Goal: Navigation & Orientation: Find specific page/section

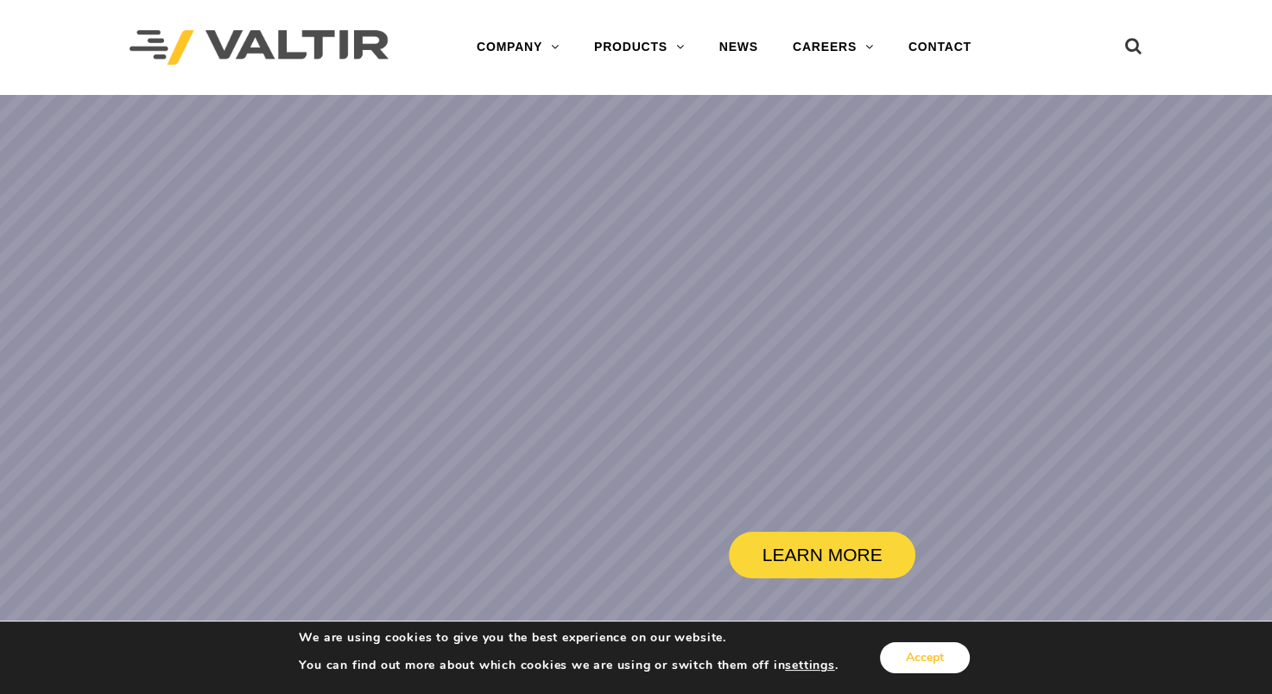
click at [908, 665] on button "Accept" at bounding box center [925, 657] width 90 height 31
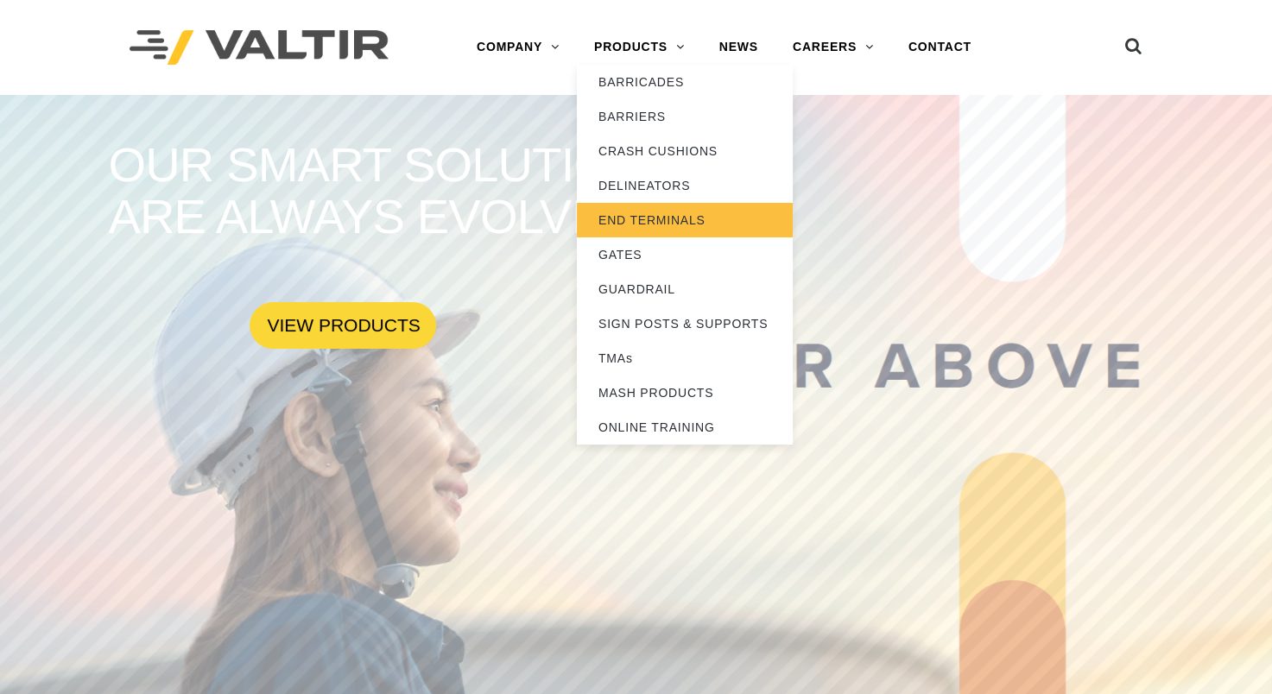
click at [666, 217] on link "END TERMINALS" at bounding box center [685, 220] width 216 height 35
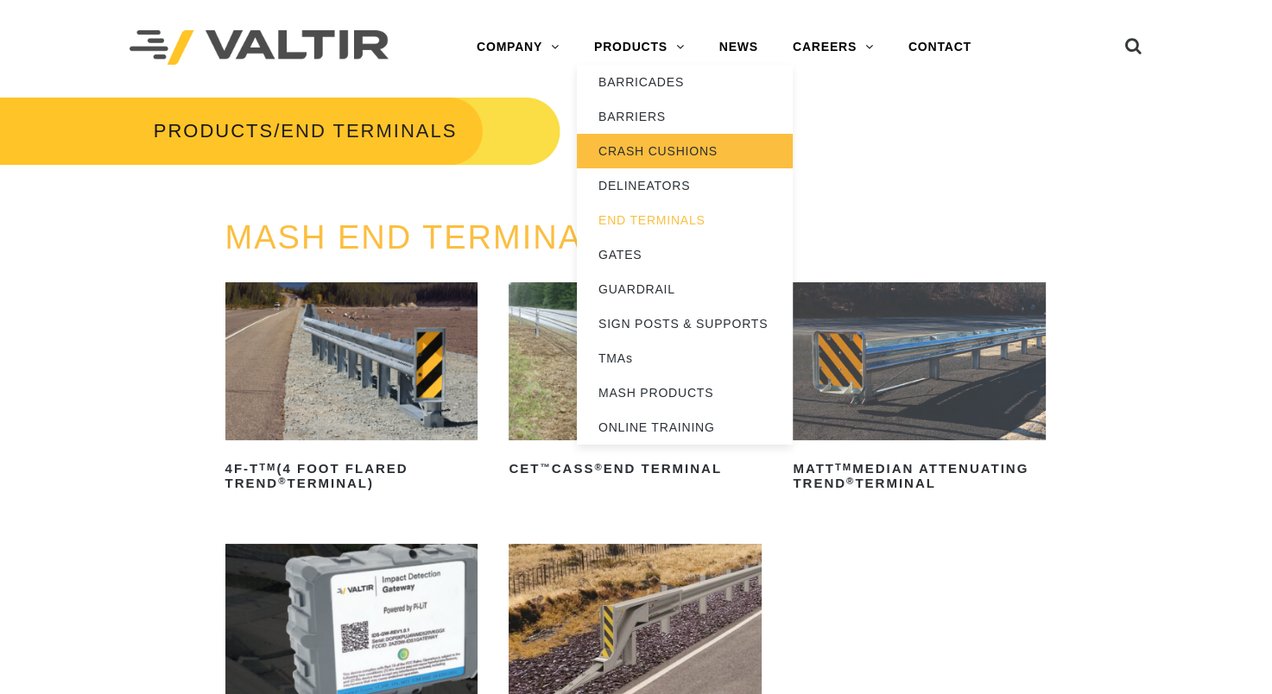
click at [635, 155] on link "CRASH CUSHIONS" at bounding box center [685, 151] width 216 height 35
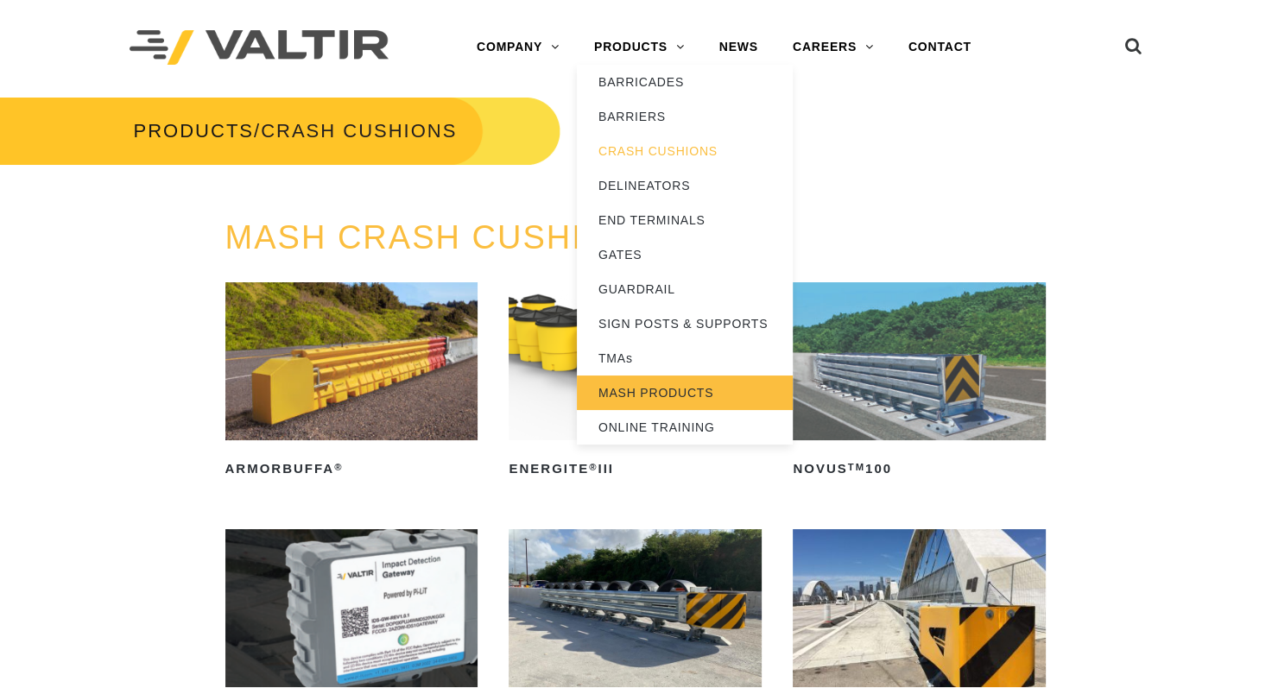
click at [660, 396] on link "MASH PRODUCTS" at bounding box center [685, 393] width 216 height 35
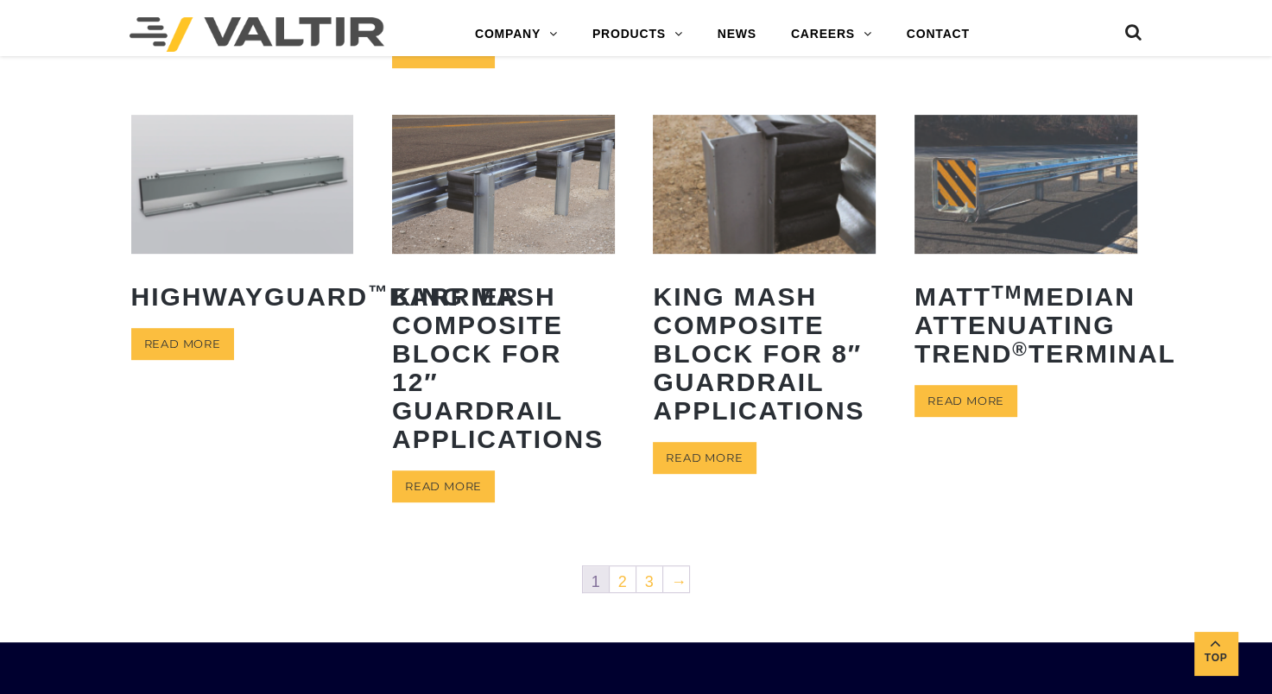
scroll to position [825, 0]
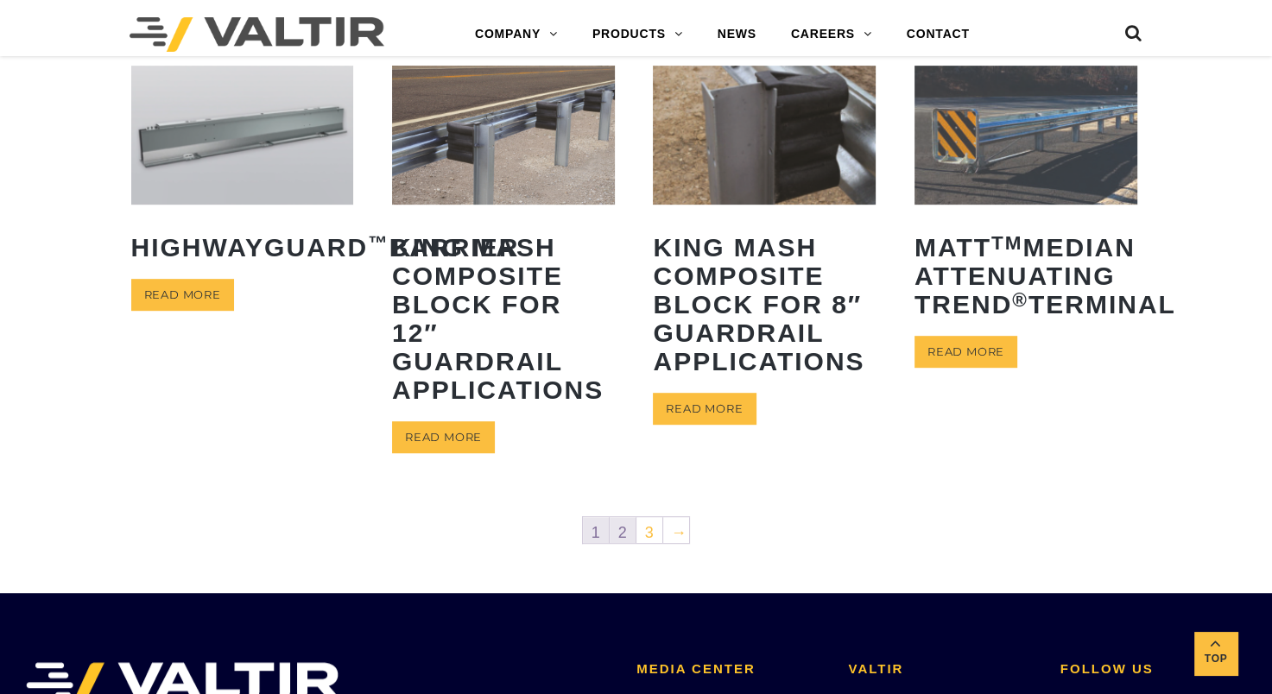
click at [616, 528] on link "2" at bounding box center [623, 530] width 26 height 26
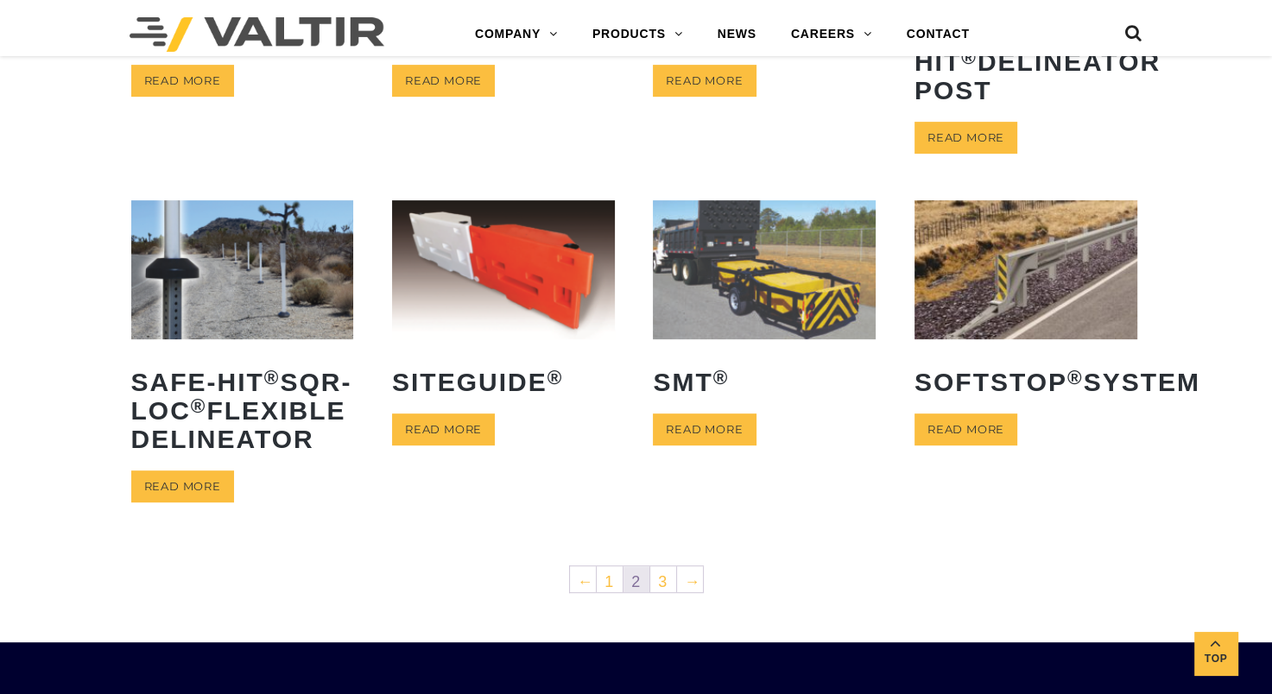
scroll to position [701, 0]
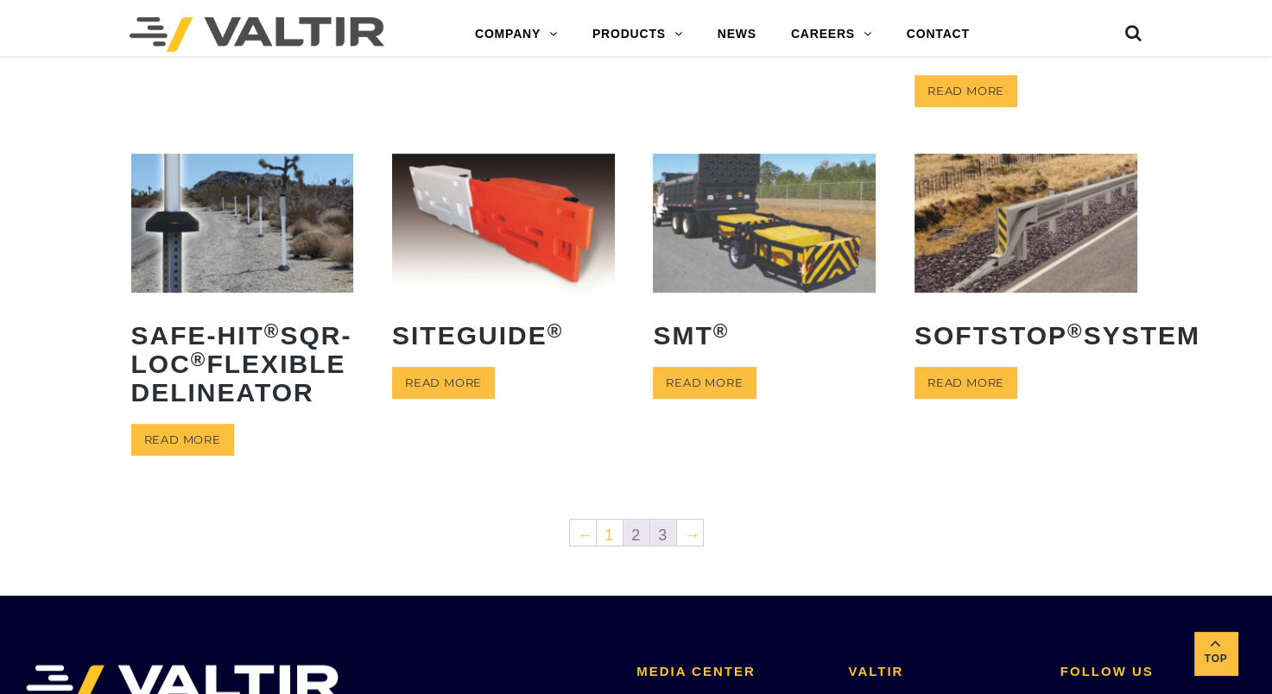
click at [654, 546] on link "3" at bounding box center [663, 533] width 26 height 26
